Goal: Navigation & Orientation: Find specific page/section

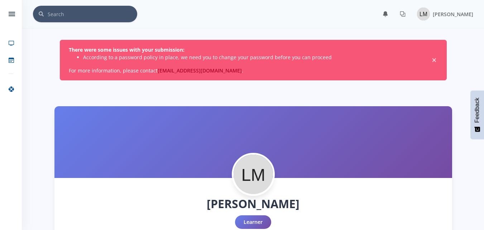
click at [434, 59] on span "×" at bounding box center [434, 60] width 7 height 7
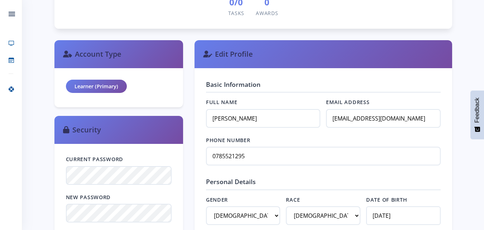
scroll to position [353, 0]
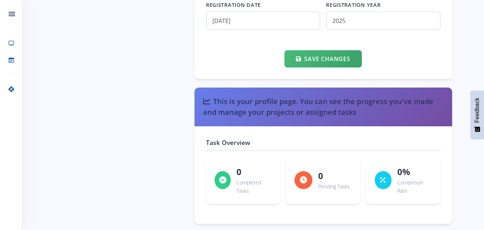
scroll to position [898, 0]
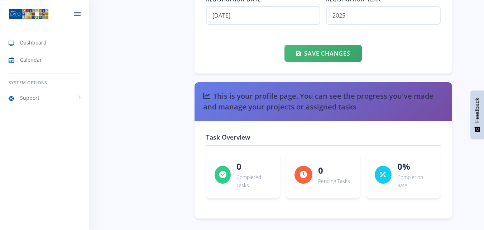
click at [23, 47] on link "Dashboard" at bounding box center [44, 42] width 89 height 16
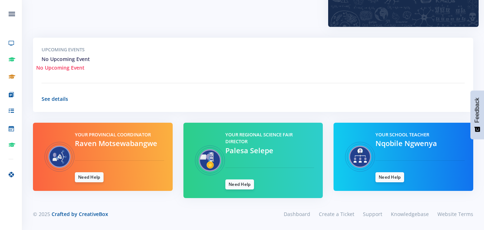
scroll to position [231, 0]
click at [394, 179] on link "Need Help" at bounding box center [389, 177] width 29 height 10
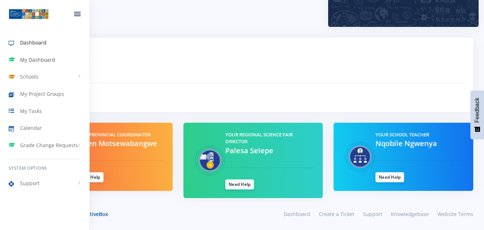
click at [45, 57] on span "My Dashboard" at bounding box center [37, 60] width 35 height 8
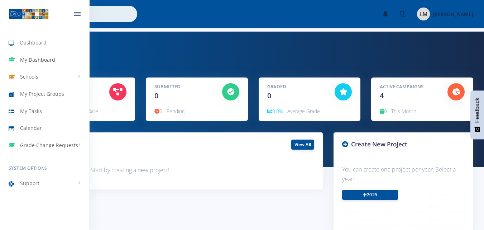
click at [33, 60] on span "My Dashboard" at bounding box center [37, 60] width 35 height 8
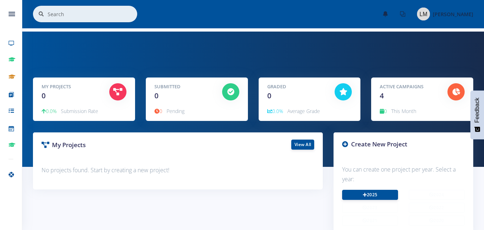
scroll to position [5, 5]
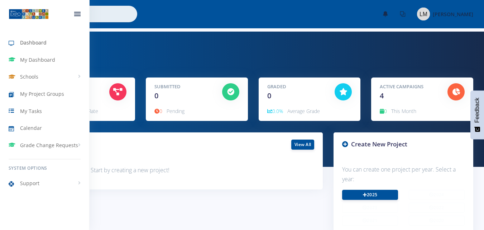
click at [17, 43] on icon at bounding box center [14, 43] width 11 height 9
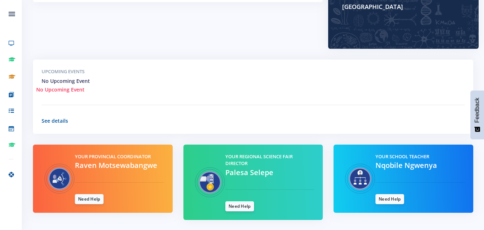
scroll to position [231, 0]
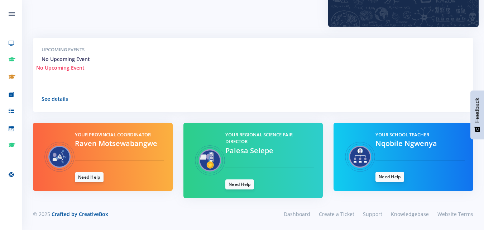
click at [385, 178] on link "Need Help" at bounding box center [389, 177] width 29 height 10
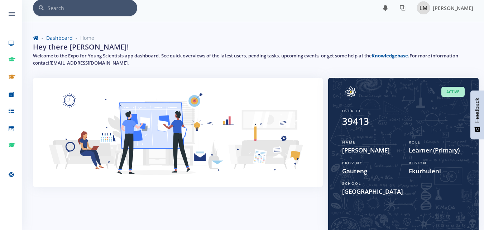
scroll to position [0, 0]
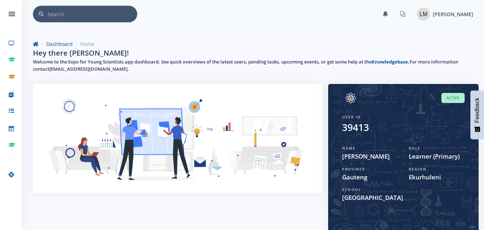
click at [417, 13] on img at bounding box center [423, 14] width 13 height 13
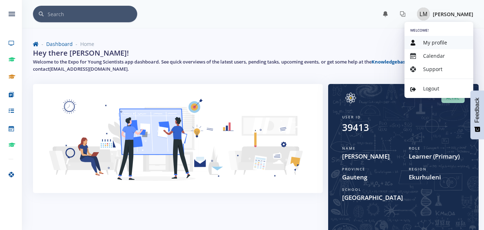
click at [457, 42] on link "My profile" at bounding box center [438, 42] width 69 height 13
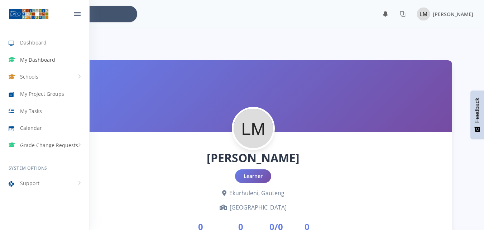
click at [30, 61] on span "My Dashboard" at bounding box center [37, 60] width 35 height 8
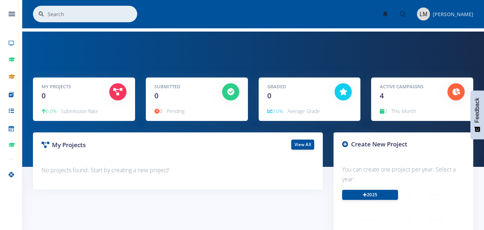
click at [433, 14] on span "[PERSON_NAME]" at bounding box center [453, 14] width 40 height 7
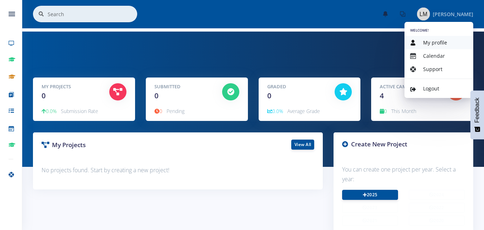
click at [428, 43] on span "My profile" at bounding box center [435, 42] width 24 height 7
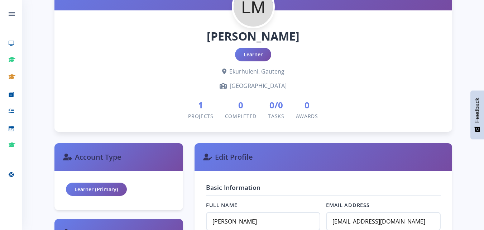
scroll to position [119, 0]
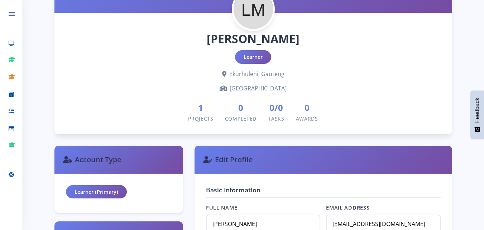
click at [202, 109] on span "1" at bounding box center [200, 107] width 25 height 13
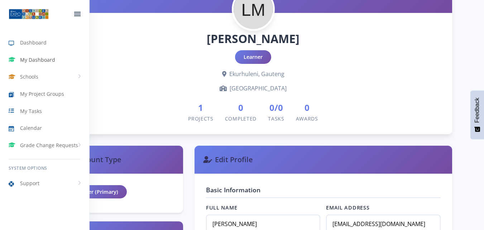
click at [31, 55] on link "My Dashboard" at bounding box center [44, 60] width 89 height 16
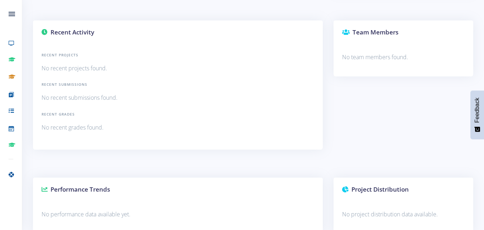
scroll to position [426, 0]
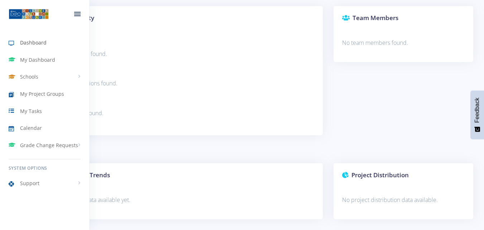
click at [24, 41] on span "Dashboard" at bounding box center [33, 43] width 27 height 8
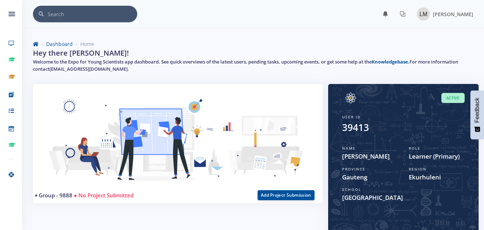
scroll to position [5, 5]
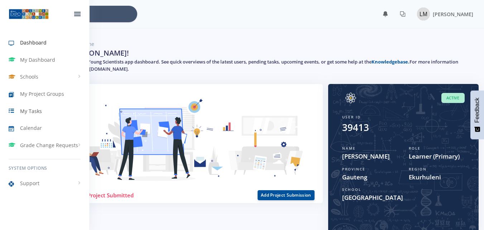
click at [26, 109] on span "My Tasks" at bounding box center [31, 111] width 22 height 8
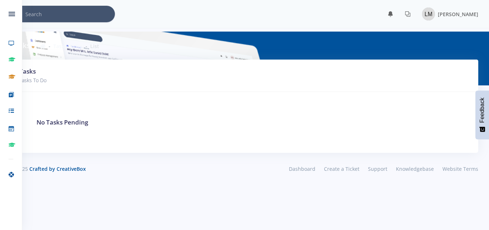
scroll to position [5, 5]
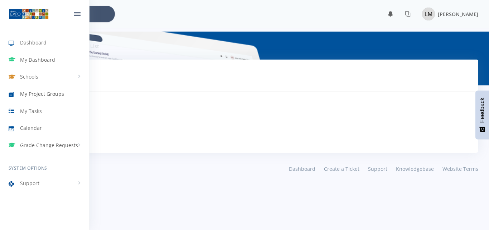
click at [27, 96] on span "My Project Groups" at bounding box center [42, 94] width 44 height 8
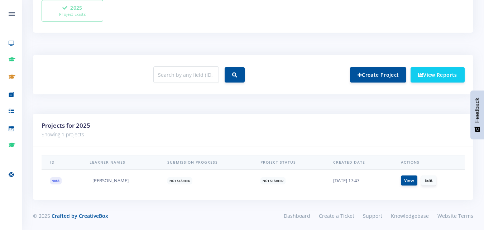
scroll to position [237, 0]
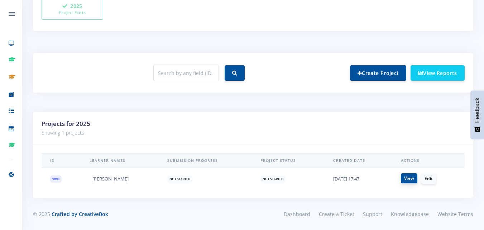
click at [413, 179] on link "View" at bounding box center [409, 178] width 16 height 10
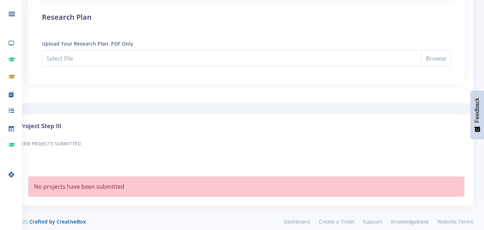
scroll to position [630, 0]
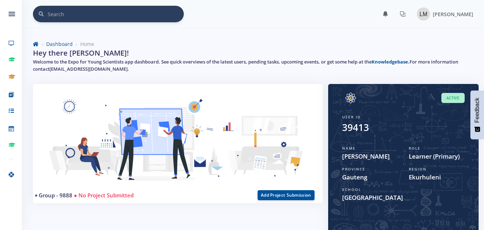
click at [109, 15] on input "text" at bounding box center [116, 14] width 136 height 16
type input "39394"
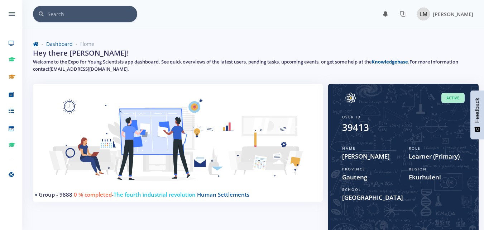
scroll to position [5, 5]
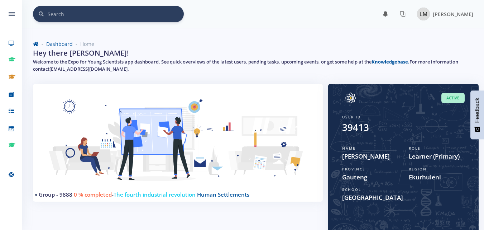
click at [93, 10] on input "text" at bounding box center [116, 14] width 136 height 16
type input "2"
type input "39394"
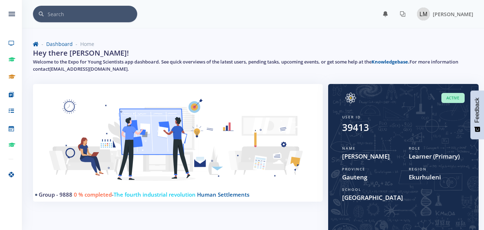
scroll to position [5, 5]
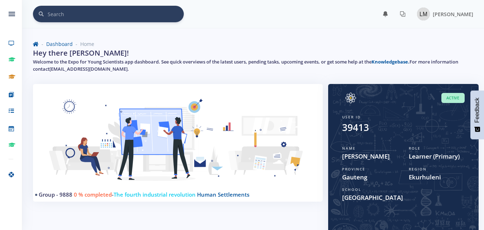
click at [93, 10] on input "text" at bounding box center [116, 14] width 136 height 16
type input "9881"
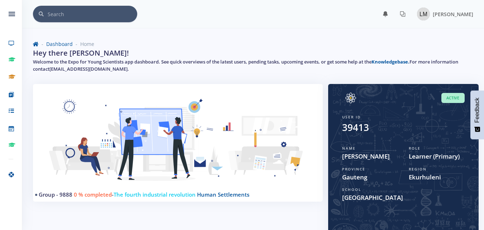
scroll to position [5, 5]
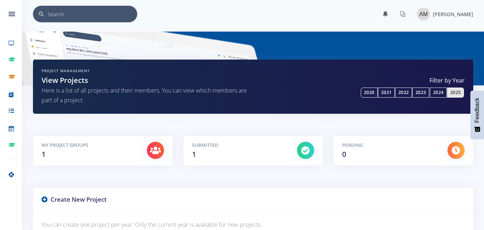
scroll to position [5, 5]
click at [388, 14] on icon at bounding box center [386, 14] width 6 height 6
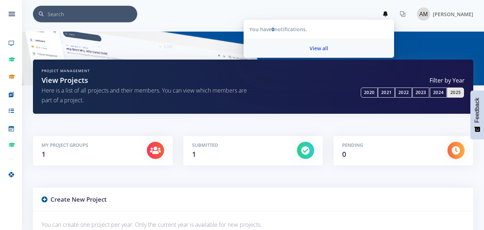
click at [321, 48] on link "View all" at bounding box center [319, 48] width 150 height 19
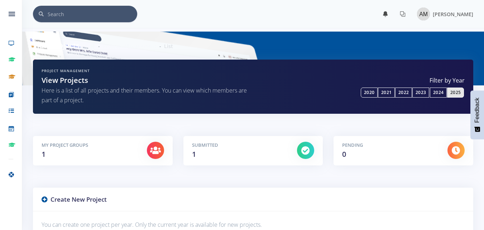
click at [388, 14] on icon at bounding box center [386, 14] width 6 height 6
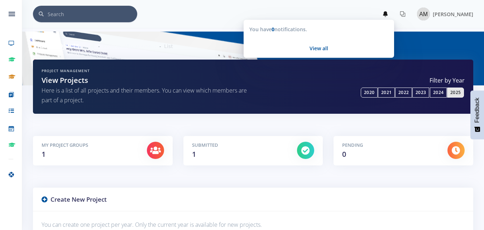
click at [428, 25] on nav "× You have 0 notifications. View all" at bounding box center [253, 14] width 462 height 28
